Goal: Ask a question

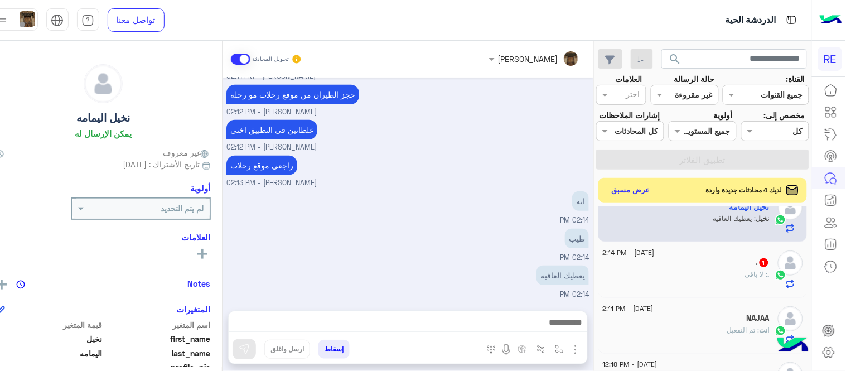
scroll to position [199, 0]
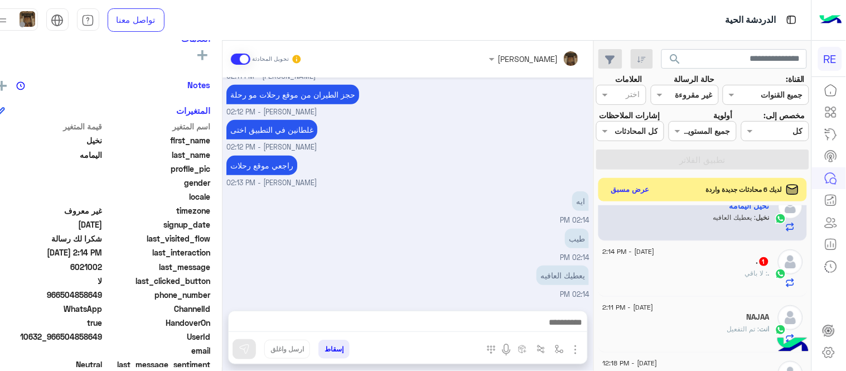
click at [654, 197] on button "عرض مسبق" at bounding box center [630, 189] width 47 height 15
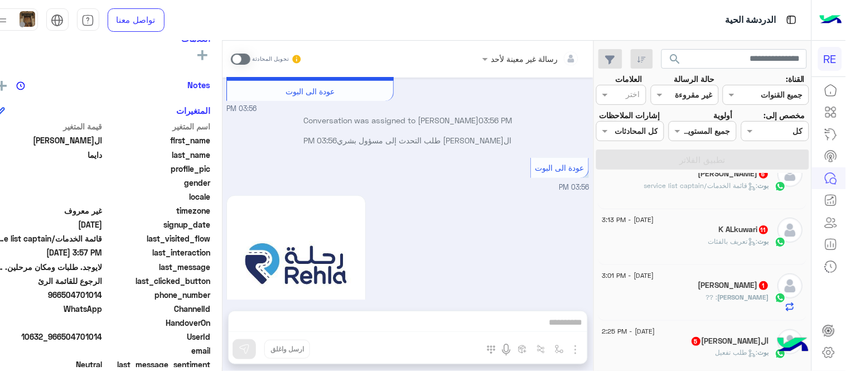
scroll to position [1515, 0]
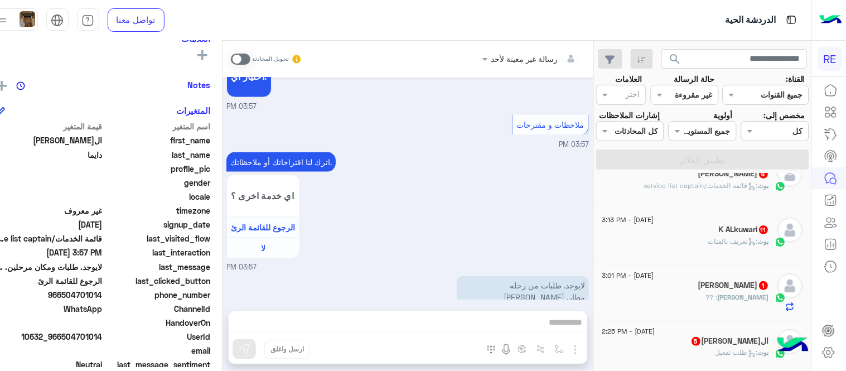
drag, startPoint x: 614, startPoint y: 205, endPoint x: 594, endPoint y: 184, distance: 29.6
click at [594, 184] on mat-drawer-container "search القناة: القناه جميع القنوات حالة الرسالة القناه غير مقروءة العلامات اختر…" at bounding box center [398, 208] width 827 height 335
click at [589, 184] on div "اترك لنا اقتراحاتك أو ملاحظاتك. اي خدمة اخرى ؟ الرجوع للقائمة الرئ لا 03:57 PM" at bounding box center [408, 212] width 363 height 124
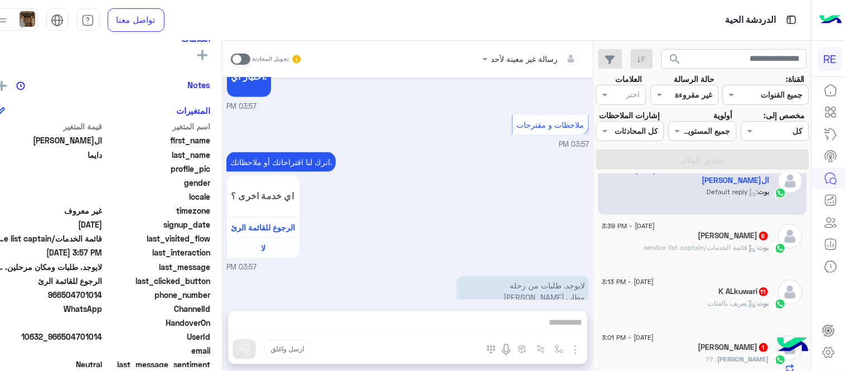
scroll to position [0, 0]
